Goal: Check status: Check status

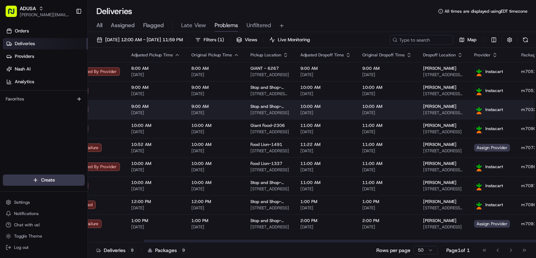
scroll to position [0, 149]
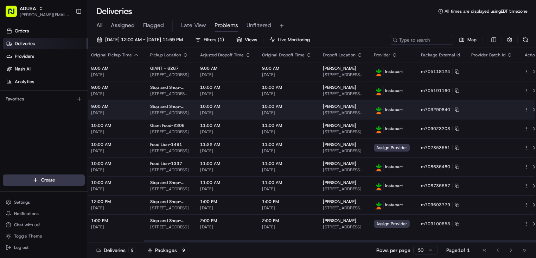
drag, startPoint x: 317, startPoint y: 103, endPoint x: 409, endPoint y: 104, distance: 91.8
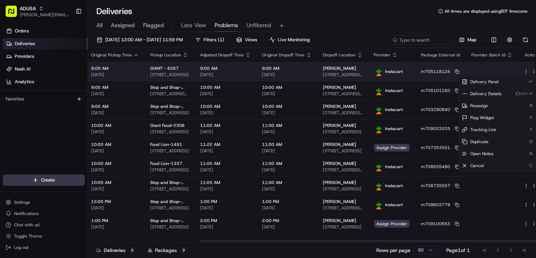
click at [517, 72] on html "ADUSA [PERSON_NAME][EMAIL_ADDRESS][PERSON_NAME][DOMAIN_NAME] Toggle Sidebar Ord…" at bounding box center [268, 129] width 536 height 258
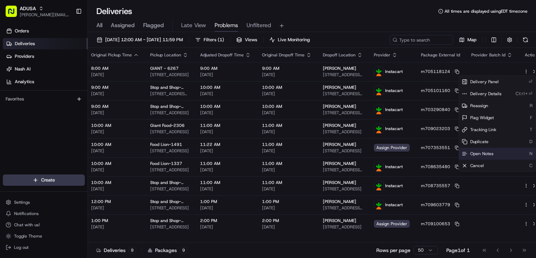
click at [484, 154] on span "Open Notes" at bounding box center [481, 154] width 23 height 6
click at [361, 13] on div "Deliveries All times are displayed using EDT timezone" at bounding box center [312, 11] width 448 height 11
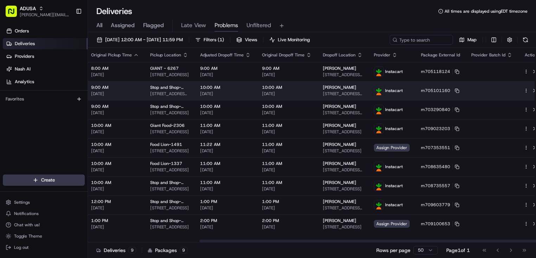
click at [517, 90] on html "ADUSA [PERSON_NAME][EMAIL_ADDRESS][PERSON_NAME][DOMAIN_NAME] Toggle Sidebar Ord…" at bounding box center [268, 129] width 536 height 258
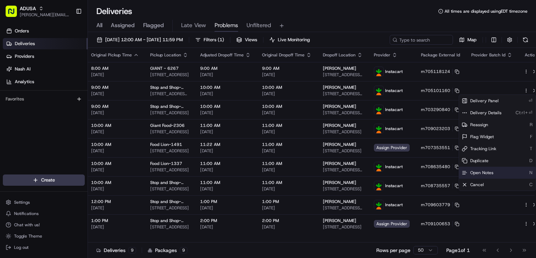
click at [485, 170] on span "Open Notes" at bounding box center [481, 173] width 23 height 6
click at [334, 18] on div "All Assigned Flagged Late View Problems Unfiltered" at bounding box center [312, 24] width 448 height 15
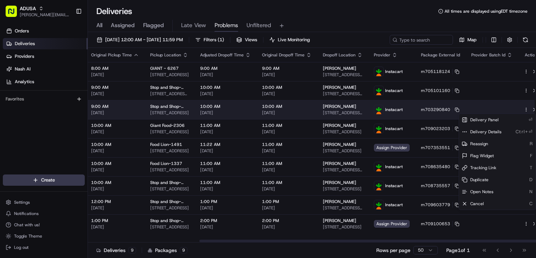
click at [517, 110] on html "ADUSA [PERSON_NAME][EMAIL_ADDRESS][PERSON_NAME][DOMAIN_NAME] Toggle Sidebar Ord…" at bounding box center [268, 129] width 536 height 258
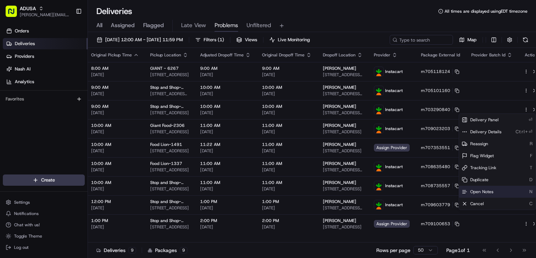
click at [488, 188] on div "Open Notes N" at bounding box center [497, 191] width 77 height 12
click at [418, 21] on div "All Assigned Flagged Late View Problems Unfiltered" at bounding box center [312, 26] width 448 height 12
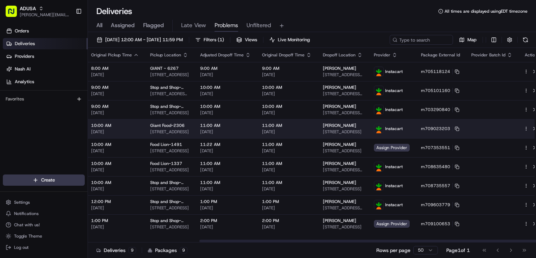
click at [517, 128] on html "ADUSA [PERSON_NAME][EMAIL_ADDRESS][PERSON_NAME][DOMAIN_NAME] Toggle Sidebar Ord…" at bounding box center [268, 129] width 536 height 258
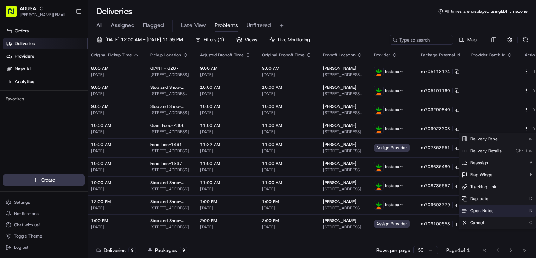
click at [486, 208] on span "Open Notes" at bounding box center [481, 211] width 23 height 6
click at [369, 17] on div "All Assigned Flagged Late View Problems Unfiltered" at bounding box center [312, 24] width 448 height 15
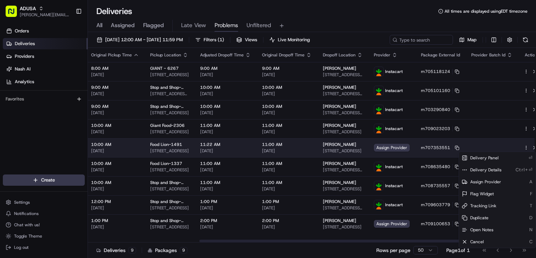
click at [517, 148] on html "ADUSA [PERSON_NAME][EMAIL_ADDRESS][PERSON_NAME][DOMAIN_NAME] Toggle Sidebar Ord…" at bounding box center [268, 129] width 536 height 258
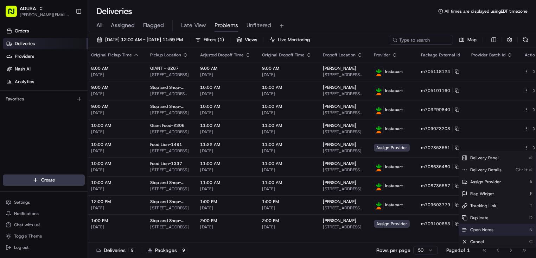
click at [487, 231] on span "Open Notes" at bounding box center [481, 230] width 23 height 6
click at [352, 27] on div "All Assigned Flagged Late View Problems Unfiltered" at bounding box center [312, 26] width 448 height 12
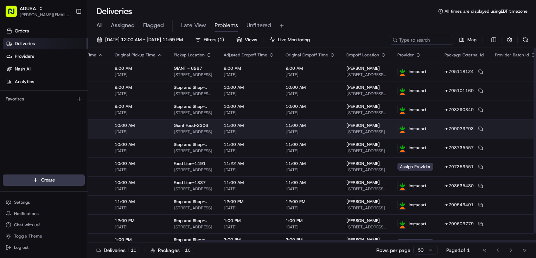
scroll to position [0, 0]
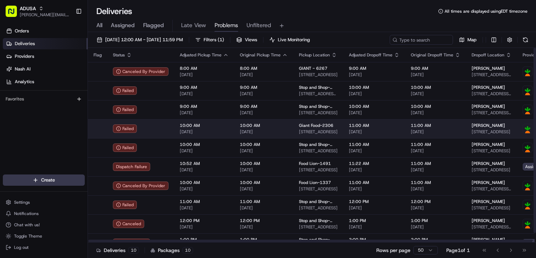
drag, startPoint x: 458, startPoint y: 162, endPoint x: 349, endPoint y: 129, distance: 114.3
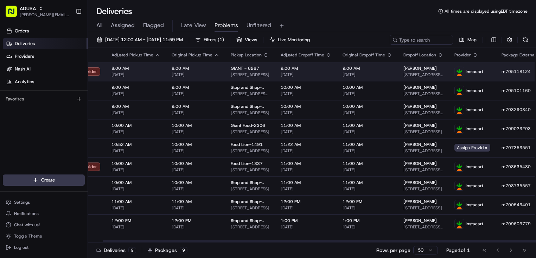
drag, startPoint x: 299, startPoint y: 68, endPoint x: 313, endPoint y: 74, distance: 15.3
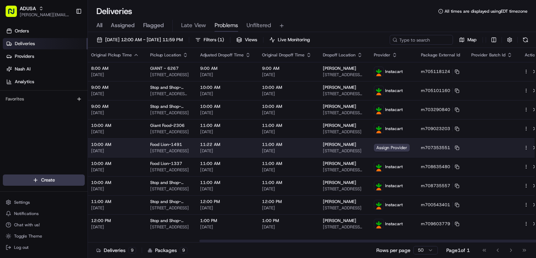
drag, startPoint x: 270, startPoint y: 143, endPoint x: 360, endPoint y: 148, distance: 89.9
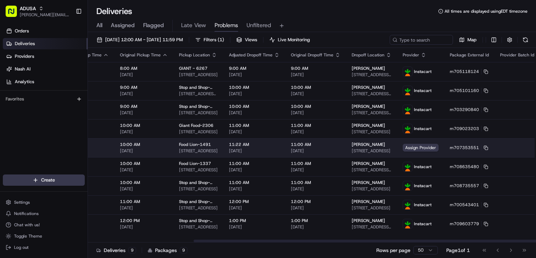
scroll to position [0, 0]
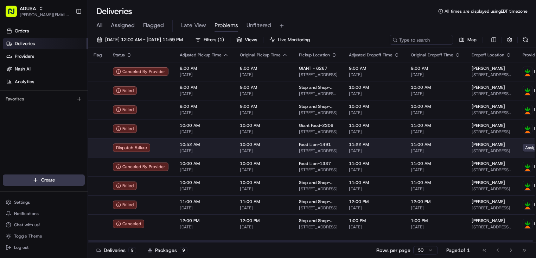
drag, startPoint x: 352, startPoint y: 149, endPoint x: 236, endPoint y: 147, distance: 115.1
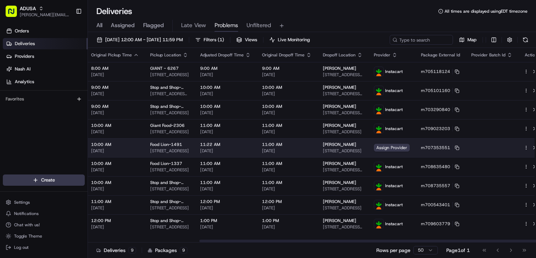
drag, startPoint x: 236, startPoint y: 147, endPoint x: 507, endPoint y: 151, distance: 270.3
click at [518, 146] on html "ADUSA [PERSON_NAME][EMAIL_ADDRESS][PERSON_NAME][DOMAIN_NAME] Toggle Sidebar Ord…" at bounding box center [268, 129] width 536 height 258
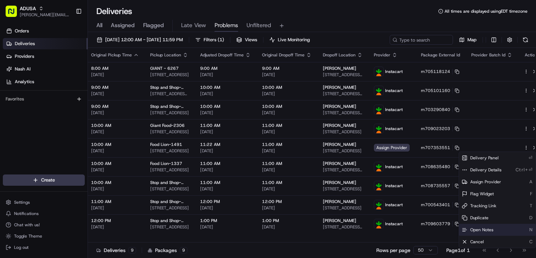
click at [493, 227] on div "Open Notes N" at bounding box center [497, 229] width 77 height 12
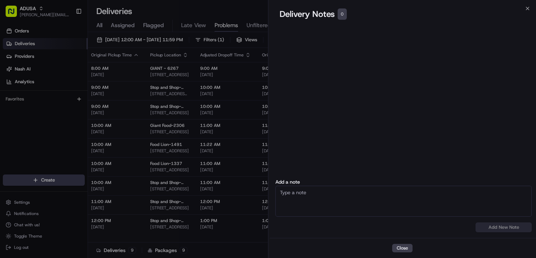
click at [524, 10] on div "Delivery Notes 0" at bounding box center [402, 13] width 245 height 11
click at [526, 7] on icon "button" at bounding box center [528, 9] width 6 height 6
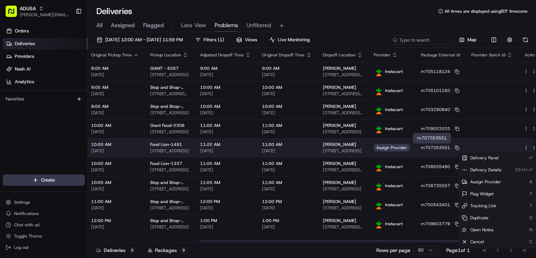
click at [430, 145] on span "m707353551" at bounding box center [435, 148] width 29 height 6
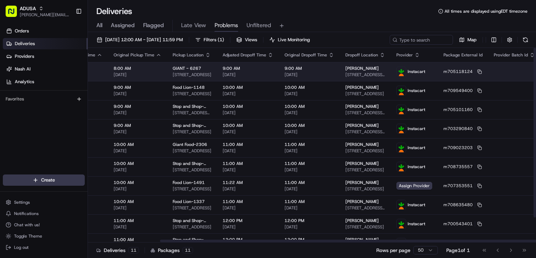
scroll to position [0, 0]
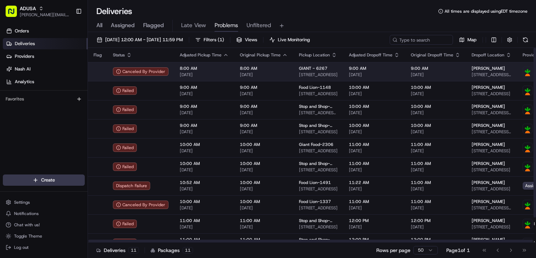
drag, startPoint x: 375, startPoint y: 95, endPoint x: 261, endPoint y: 72, distance: 116.0
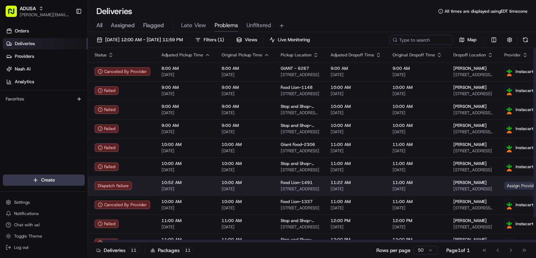
scroll to position [0, 149]
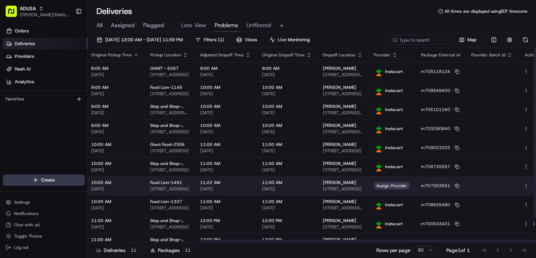
drag, startPoint x: 260, startPoint y: 183, endPoint x: 463, endPoint y: 188, distance: 202.7
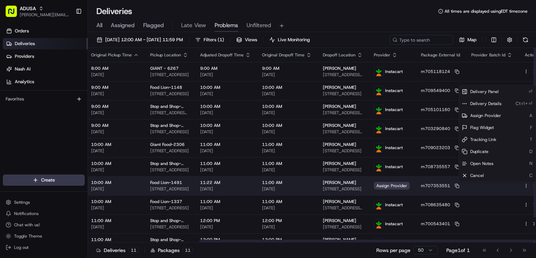
click at [517, 185] on html "ADUSA [PERSON_NAME][EMAIL_ADDRESS][PERSON_NAME][DOMAIN_NAME] Toggle Sidebar Ord…" at bounding box center [268, 129] width 536 height 258
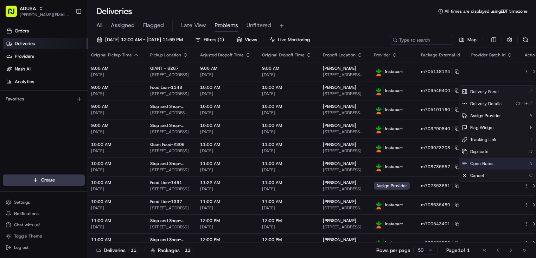
click at [495, 165] on div "Open Notes N" at bounding box center [497, 163] width 77 height 12
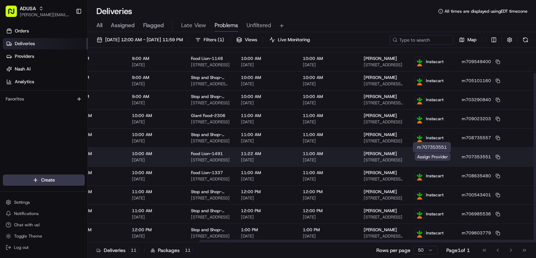
scroll to position [29, 149]
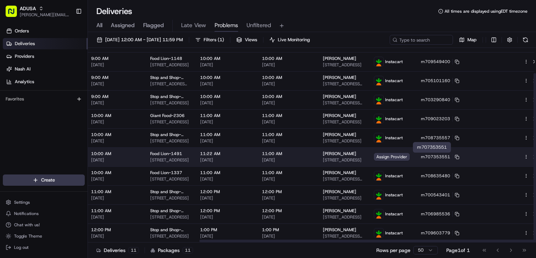
drag, startPoint x: 490, startPoint y: 155, endPoint x: 518, endPoint y: 158, distance: 28.3
click at [517, 158] on html "ADUSA [PERSON_NAME][EMAIL_ADDRESS][PERSON_NAME][DOMAIN_NAME] Toggle Sidebar Ord…" at bounding box center [268, 129] width 536 height 258
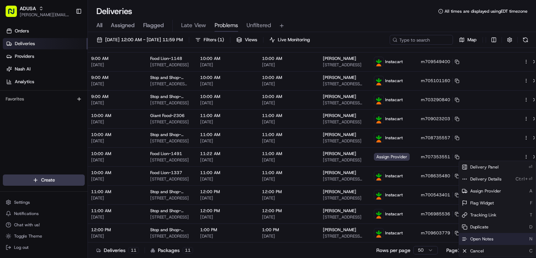
click at [493, 237] on span "Open Notes" at bounding box center [481, 239] width 23 height 6
click at [374, 16] on div "Deliveries All times are displayed using EDT timezone" at bounding box center [312, 11] width 448 height 11
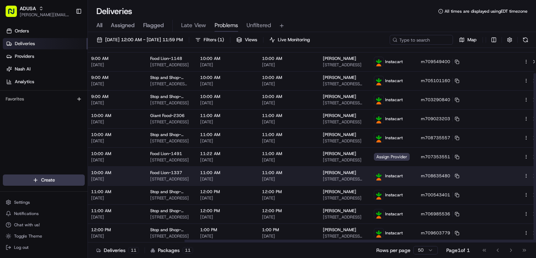
scroll to position [29, 117]
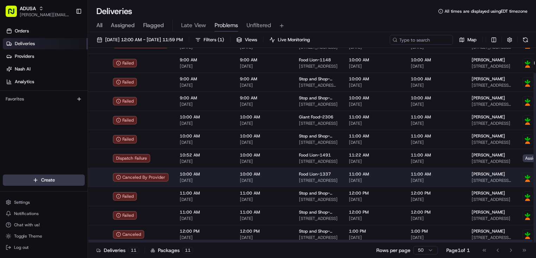
drag, startPoint x: 402, startPoint y: 185, endPoint x: 277, endPoint y: 169, distance: 126.7
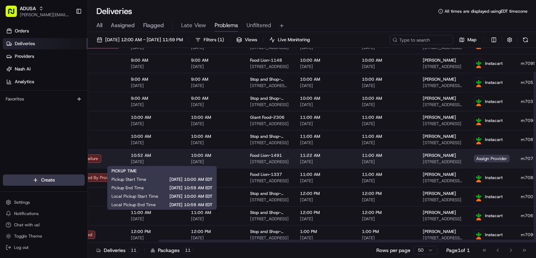
scroll to position [29, 149]
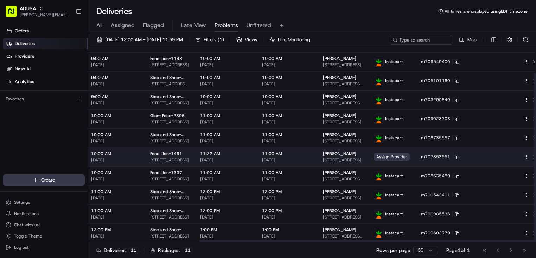
drag, startPoint x: 301, startPoint y: 156, endPoint x: 420, endPoint y: 159, distance: 119.3
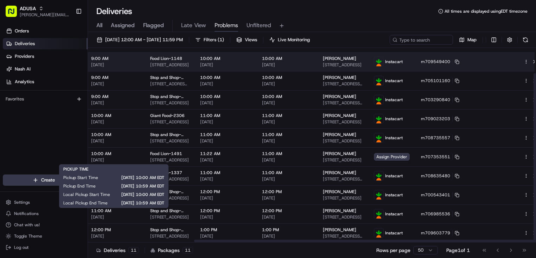
scroll to position [29, 92]
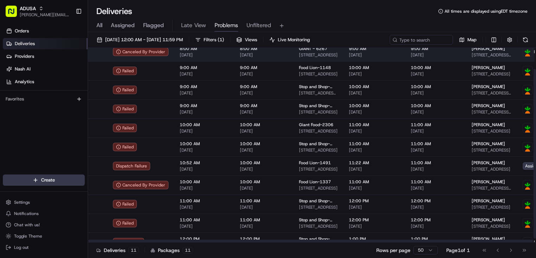
drag, startPoint x: 340, startPoint y: 67, endPoint x: 238, endPoint y: 55, distance: 103.4
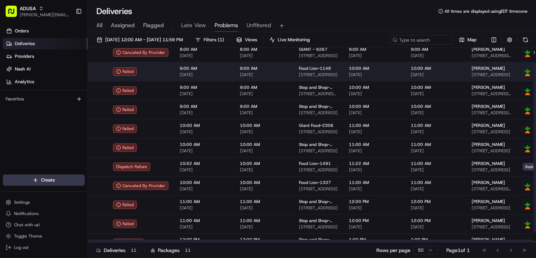
scroll to position [0, 0]
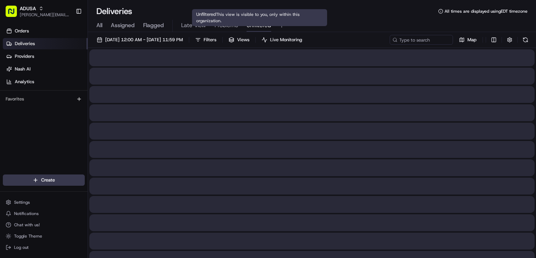
click at [258, 26] on span "Unfiltered" at bounding box center [259, 25] width 25 height 8
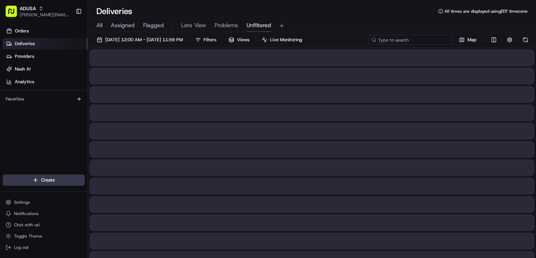
click at [412, 44] on input at bounding box center [411, 40] width 84 height 10
click at [413, 40] on input at bounding box center [411, 40] width 84 height 10
paste input "m706985536"
click at [423, 42] on input "m706985536" at bounding box center [411, 40] width 84 height 10
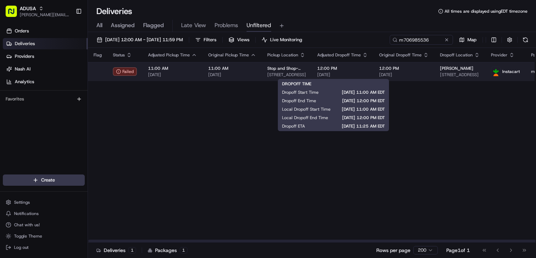
click at [358, 75] on span "[DATE]" at bounding box center [342, 75] width 51 height 6
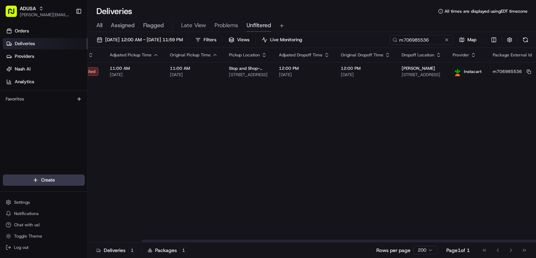
scroll to position [0, 61]
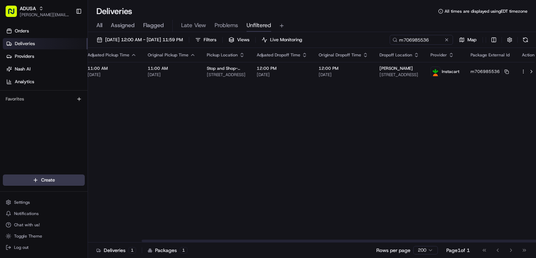
drag, startPoint x: 467, startPoint y: 171, endPoint x: 519, endPoint y: 170, distance: 52.4
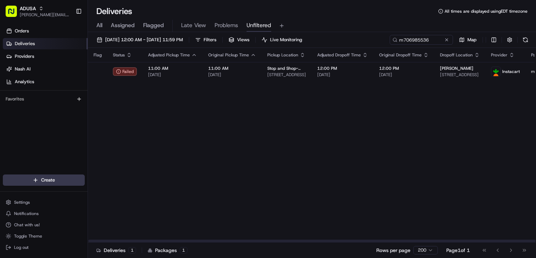
drag, startPoint x: 487, startPoint y: 162, endPoint x: 379, endPoint y: 136, distance: 110.9
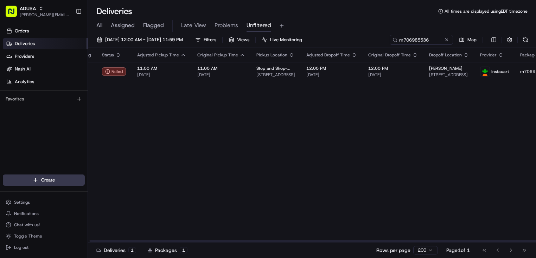
scroll to position [0, 61]
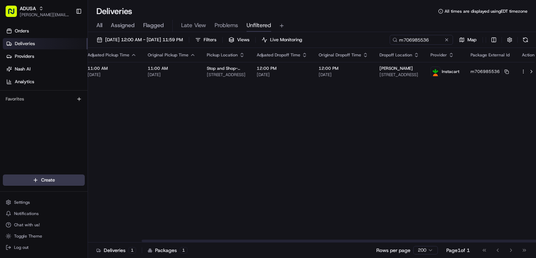
drag, startPoint x: 408, startPoint y: 118, endPoint x: 447, endPoint y: 115, distance: 39.2
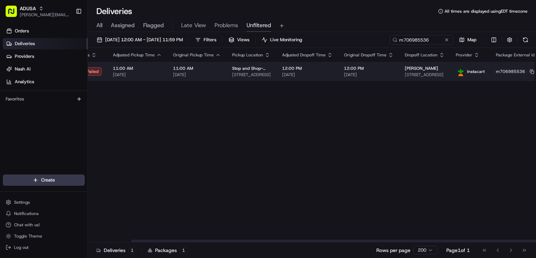
scroll to position [0, 0]
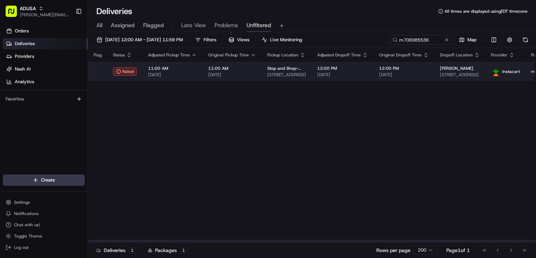
drag, startPoint x: 442, startPoint y: 75, endPoint x: 333, endPoint y: 67, distance: 109.7
click at [248, 75] on span "[DATE]" at bounding box center [232, 75] width 48 height 6
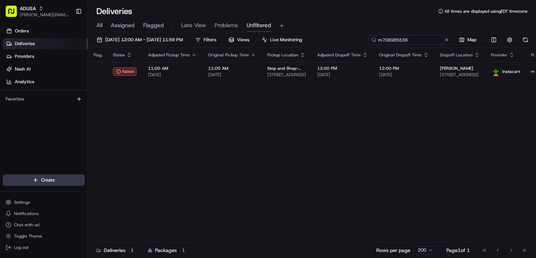
drag, startPoint x: 434, startPoint y: 42, endPoint x: 341, endPoint y: 33, distance: 93.0
click at [341, 33] on div "[DATE] 12:00 AM - [DATE] 11:59 PM Filters Views Live Monitoring m706985536 Map …" at bounding box center [312, 145] width 448 height 227
paste input "953475"
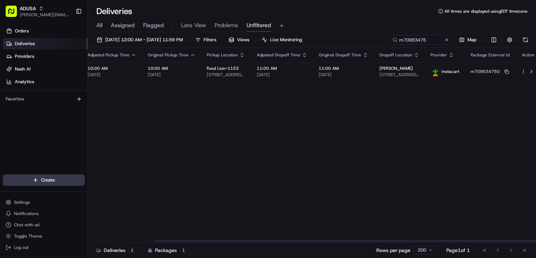
drag, startPoint x: 380, startPoint y: 102, endPoint x: 417, endPoint y: 97, distance: 37.2
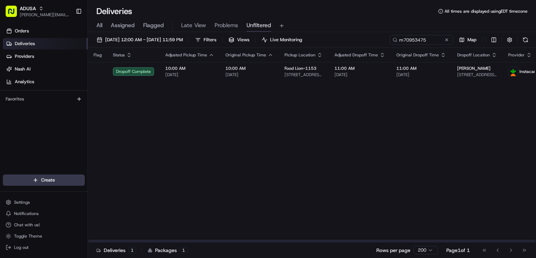
drag, startPoint x: 401, startPoint y: 99, endPoint x: 334, endPoint y: 91, distance: 68.3
drag, startPoint x: 433, startPoint y: 43, endPoint x: 357, endPoint y: 44, distance: 76.0
click at [357, 44] on div "[DATE] 12:00 AM - [DATE] 11:59 PM Filters Views Live Monitoring m70953475 Map" at bounding box center [312, 41] width 448 height 13
paste input "56317"
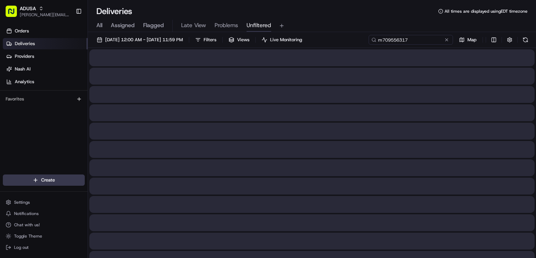
type input "m709556317"
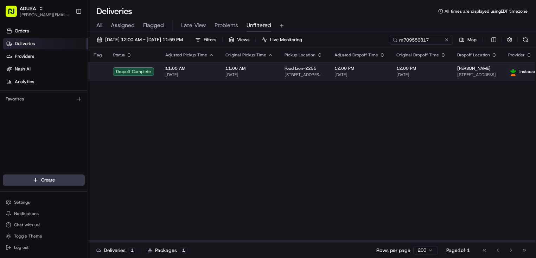
click at [426, 71] on div "12:00 PM [DATE]" at bounding box center [422, 71] width 50 height 12
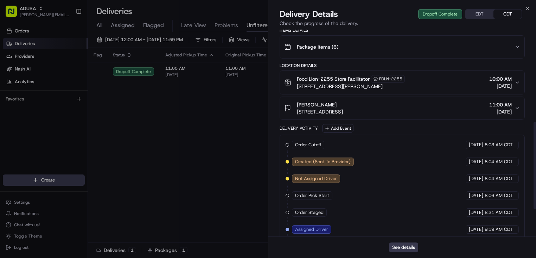
scroll to position [285, 0]
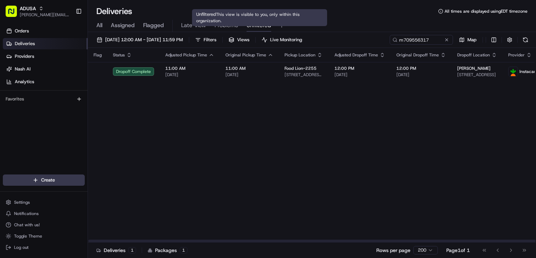
click at [259, 23] on span "Unfiltered" at bounding box center [259, 25] width 25 height 8
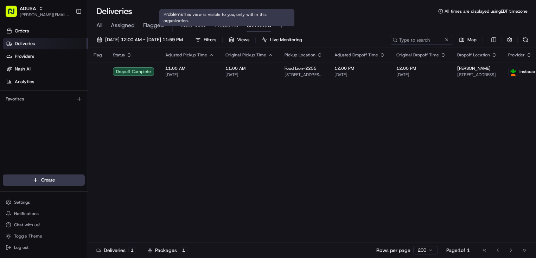
click at [231, 23] on span "Problems" at bounding box center [227, 25] width 24 height 8
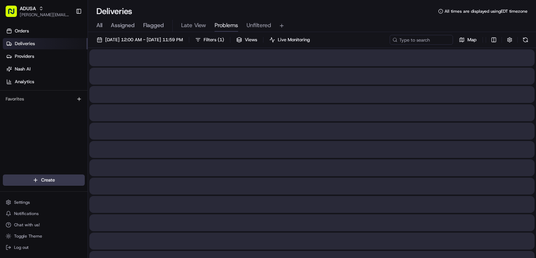
click at [186, 25] on span "Late View" at bounding box center [193, 25] width 25 height 8
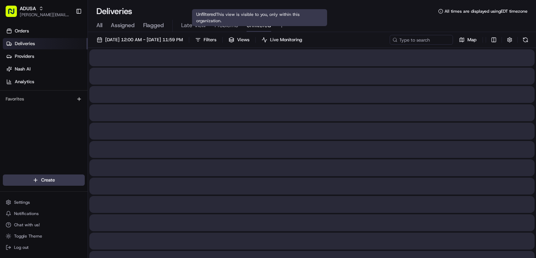
click at [265, 25] on span "Unfiltered" at bounding box center [259, 25] width 25 height 8
click at [231, 24] on span "Problems" at bounding box center [227, 25] width 24 height 8
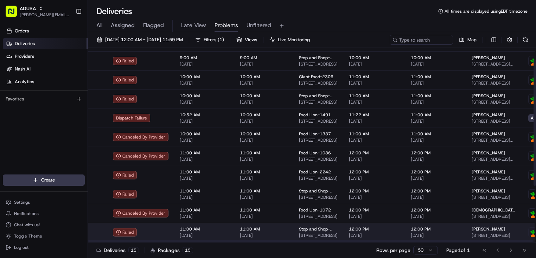
scroll to position [105, 0]
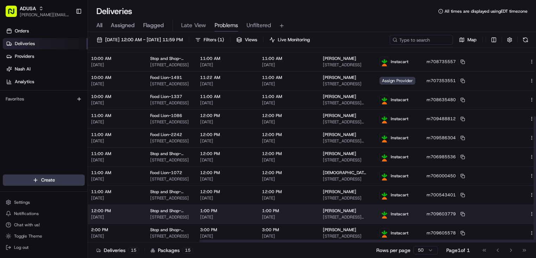
drag, startPoint x: 304, startPoint y: 205, endPoint x: 453, endPoint y: 205, distance: 148.8
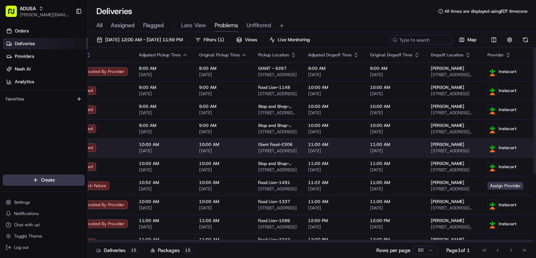
scroll to position [0, 0]
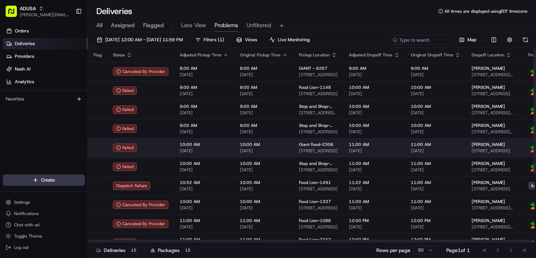
drag, startPoint x: 379, startPoint y: 141, endPoint x: 334, endPoint y: 140, distance: 44.7
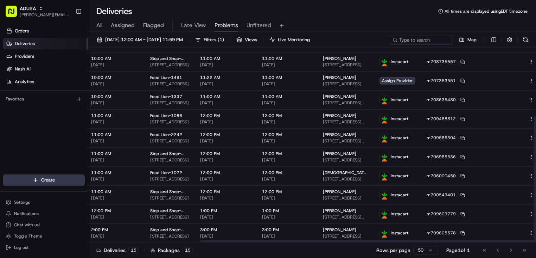
scroll to position [0, 149]
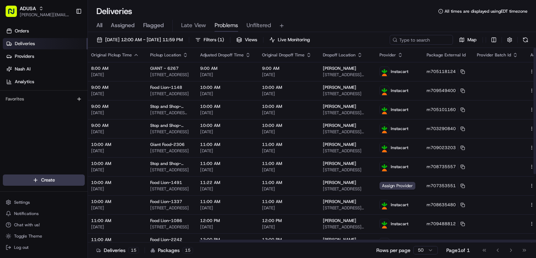
drag, startPoint x: 276, startPoint y: 198, endPoint x: 298, endPoint y: 59, distance: 140.7
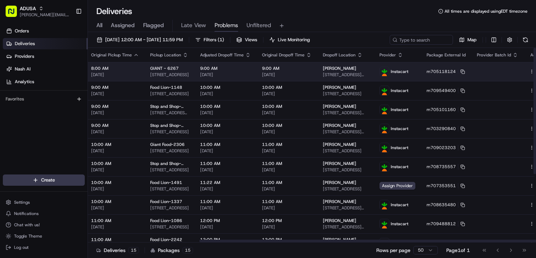
drag, startPoint x: 403, startPoint y: 110, endPoint x: 449, endPoint y: 68, distance: 62.0
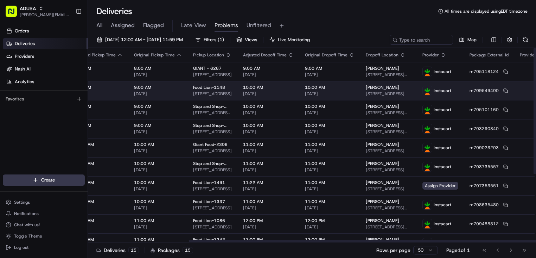
scroll to position [0, 0]
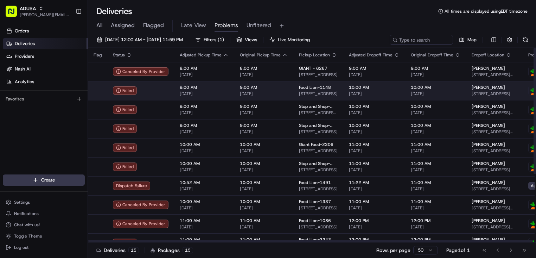
drag, startPoint x: 365, startPoint y: 101, endPoint x: 285, endPoint y: 95, distance: 80.1
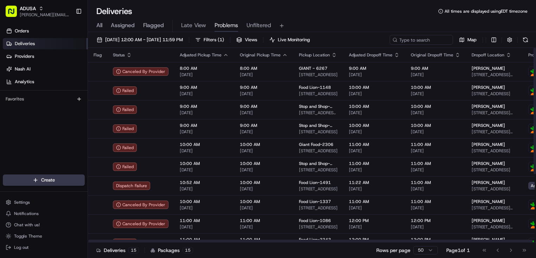
click at [352, 16] on div "Deliveries All times are displayed using EDT timezone" at bounding box center [312, 11] width 448 height 11
